Goal: Task Accomplishment & Management: Manage account settings

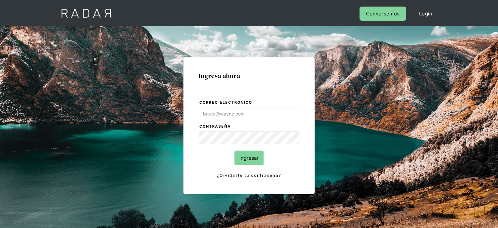
click at [226, 112] on input "Correo electrónico" at bounding box center [249, 113] width 101 height 12
type input "[EMAIL_ADDRESS][DOMAIN_NAME]"
click at [243, 155] on input "Ingresar" at bounding box center [249, 157] width 29 height 15
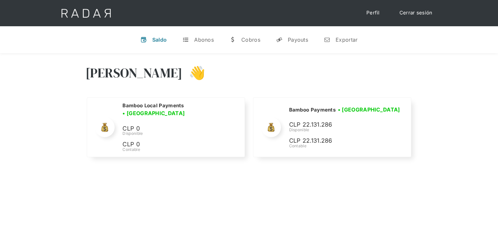
click at [334, 78] on div "[PERSON_NAME] 👋" at bounding box center [249, 77] width 328 height 39
